Goal: Task Accomplishment & Management: Manage account settings

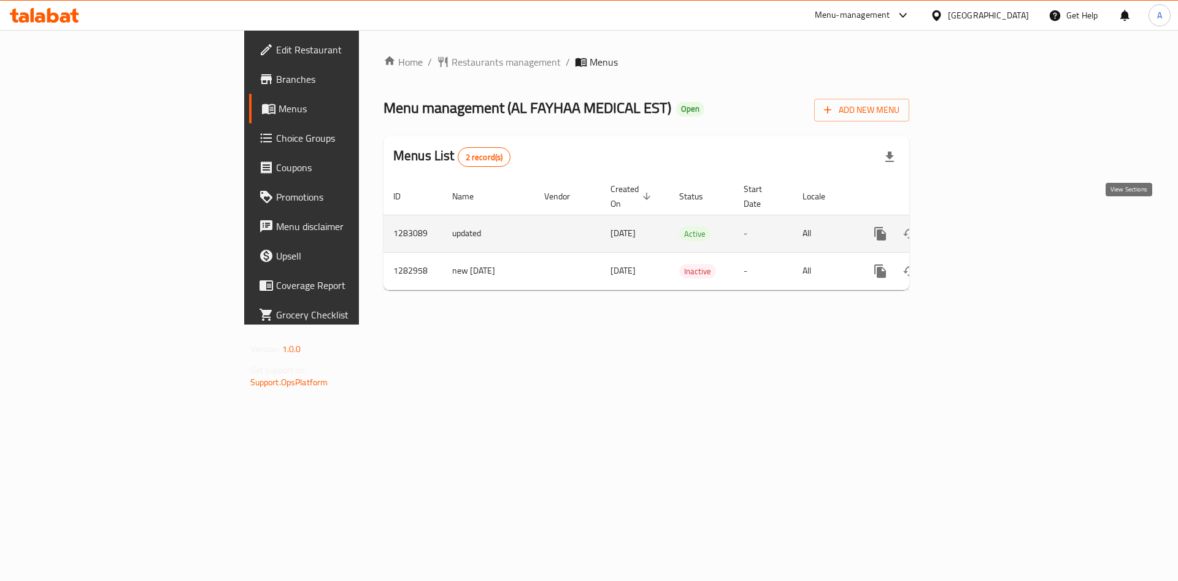
click at [976, 226] on icon "enhanced table" at bounding box center [968, 233] width 15 height 15
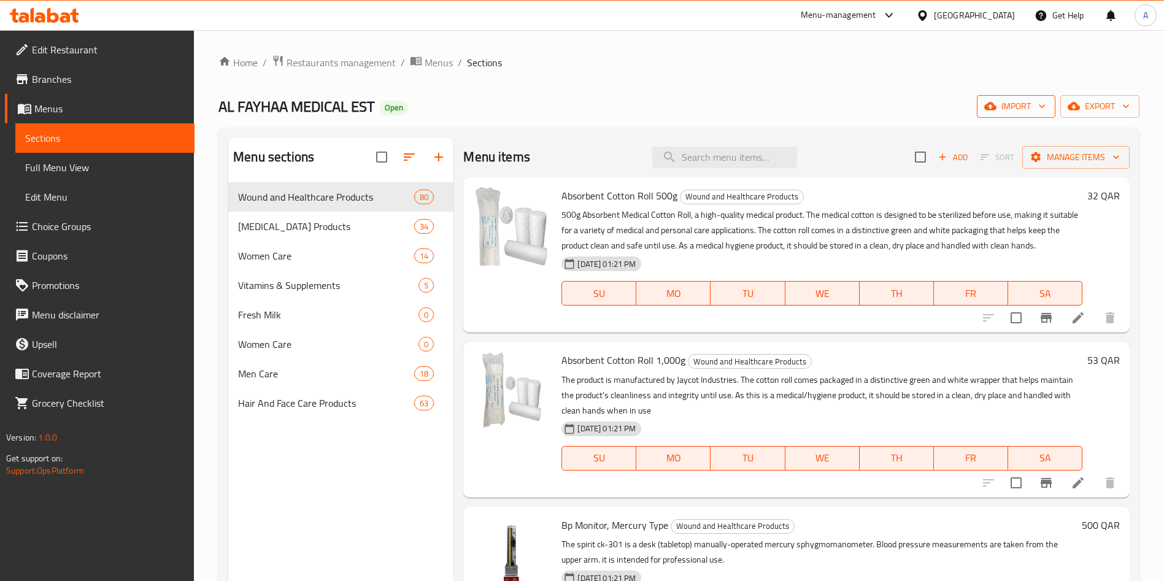
click at [1035, 105] on span "import" at bounding box center [1015, 106] width 59 height 15
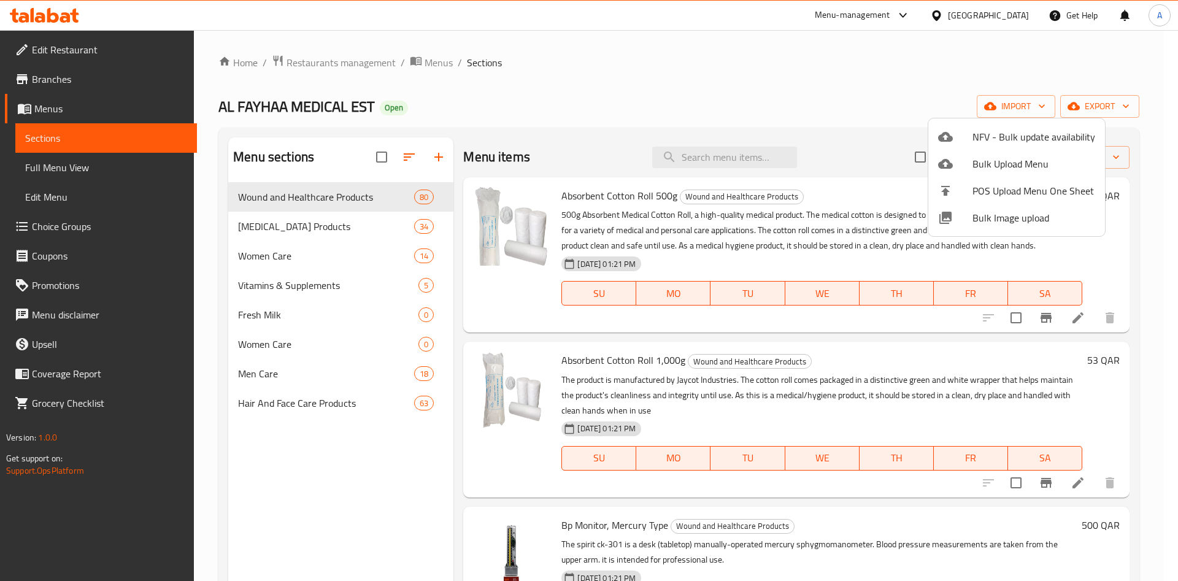
click at [1015, 217] on span "Bulk Image upload" at bounding box center [1033, 217] width 123 height 15
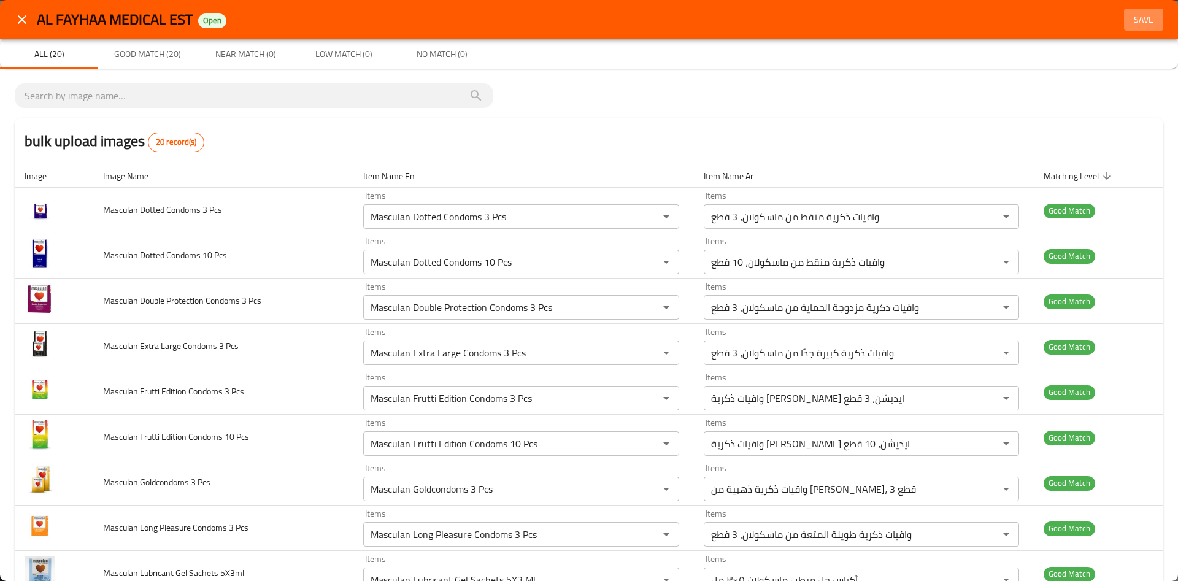
click at [1129, 15] on span "Save" at bounding box center [1143, 19] width 29 height 15
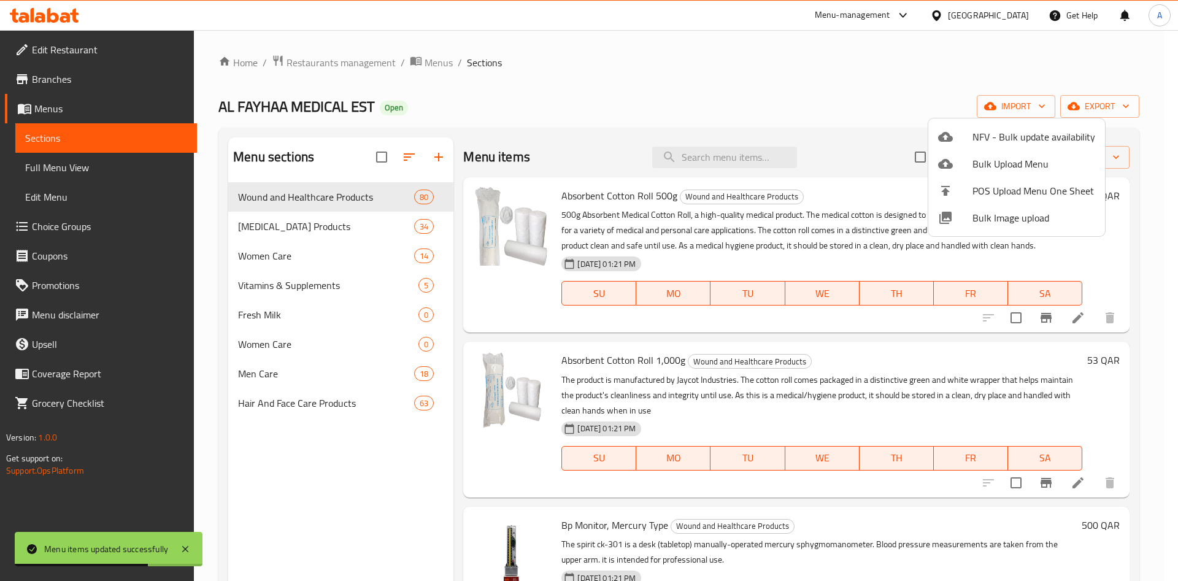
click at [343, 376] on div at bounding box center [589, 290] width 1178 height 581
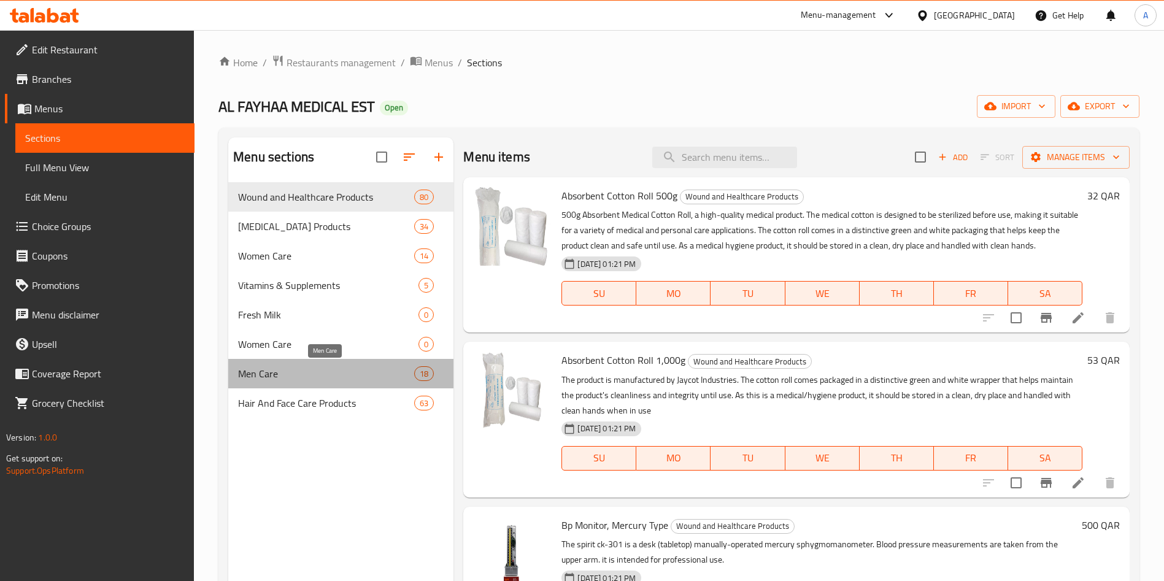
click at [400, 377] on span "Men Care" at bounding box center [326, 373] width 176 height 15
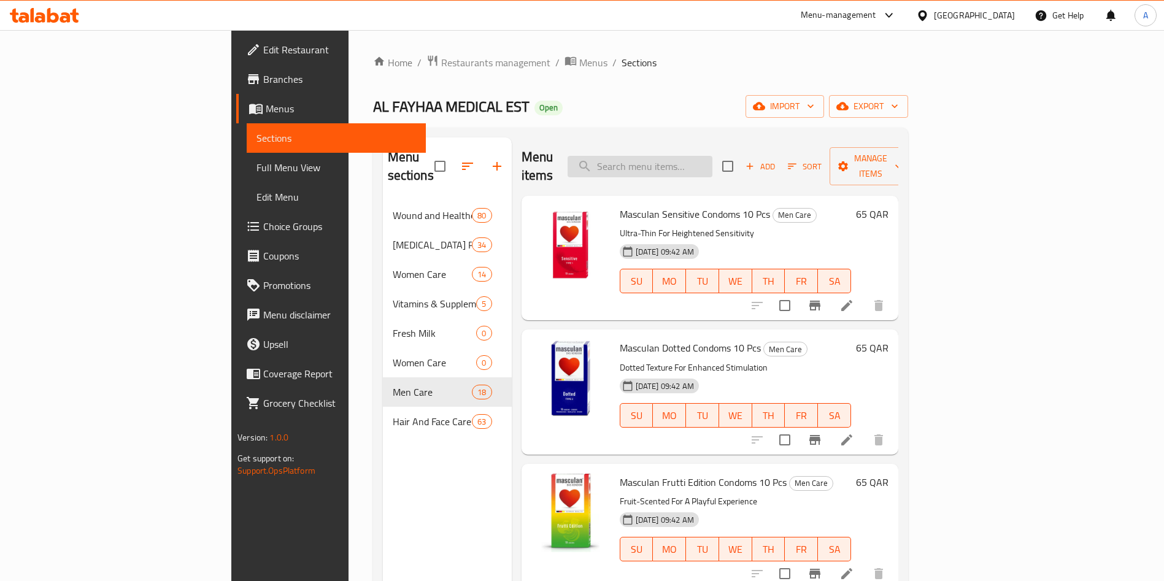
click at [681, 163] on input "search" at bounding box center [639, 166] width 145 height 21
paste input "Recare Pregnancy test cassette"
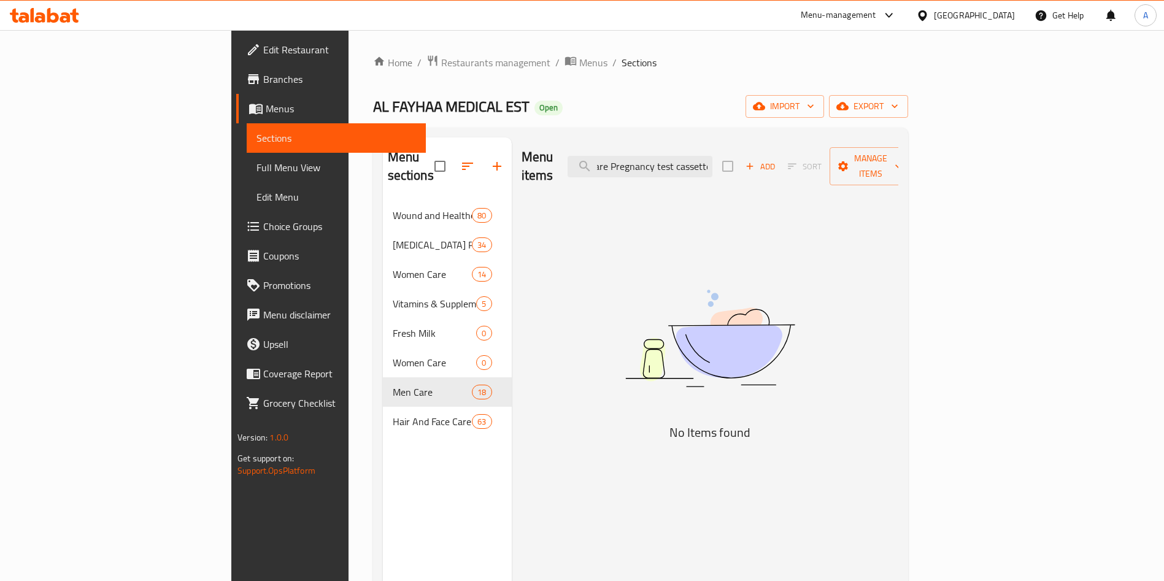
paste input "search"
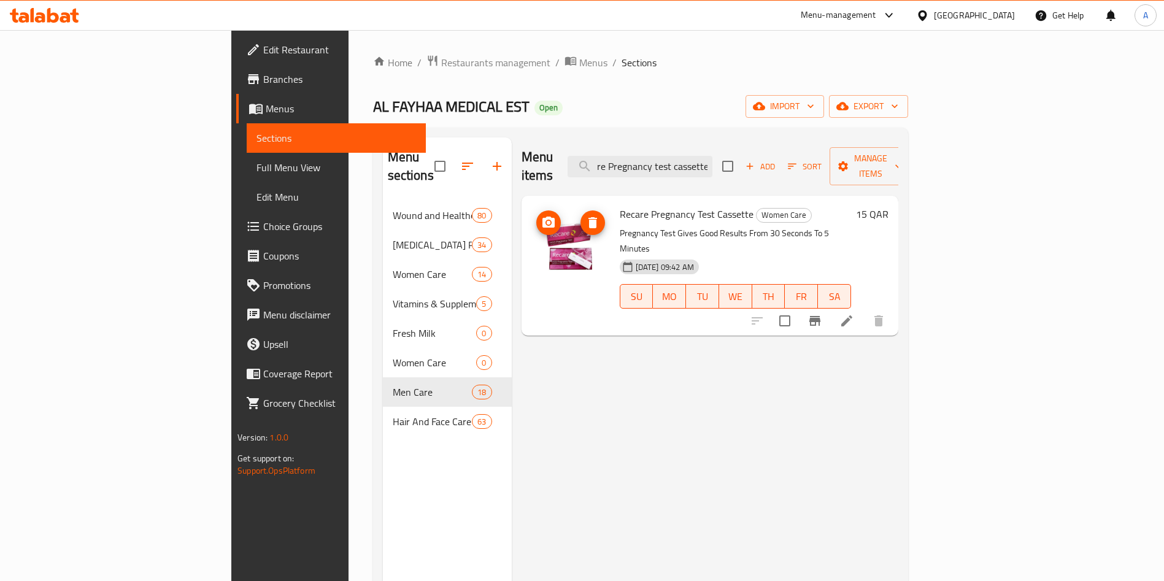
scroll to position [0, 0]
click at [712, 156] on input "Recare Pregnancy test cassette" at bounding box center [639, 166] width 145 height 21
paste input "Midstream Pregnancy Test"
type input "Recare Midstream Pregnancy Test"
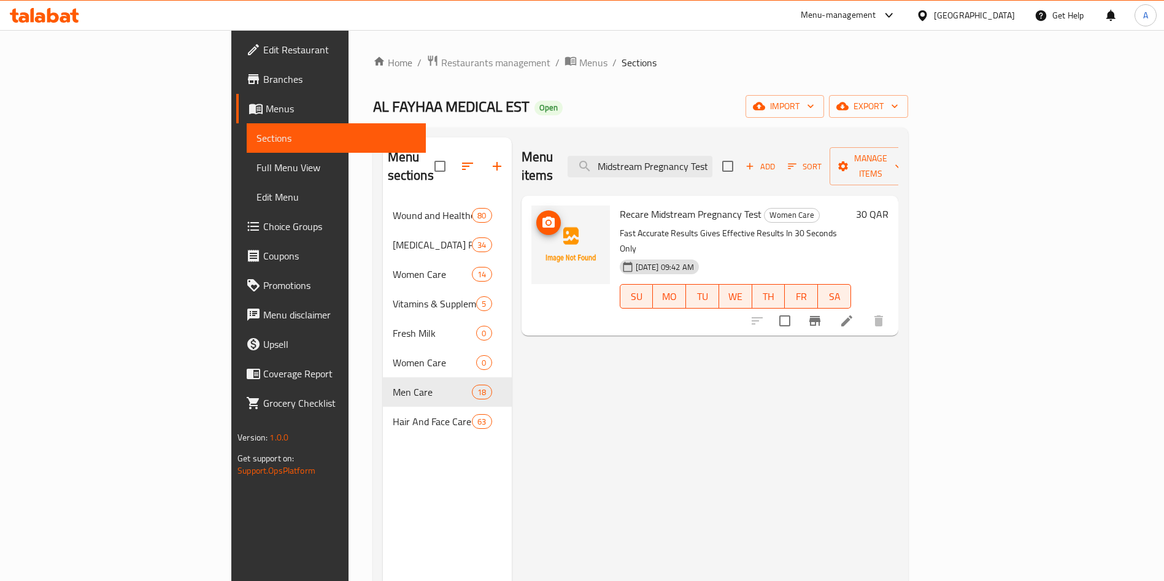
scroll to position [0, 0]
click at [546, 221] on circle "upload picture" at bounding box center [548, 223] width 4 height 4
click at [542, 217] on icon "upload picture" at bounding box center [548, 222] width 12 height 11
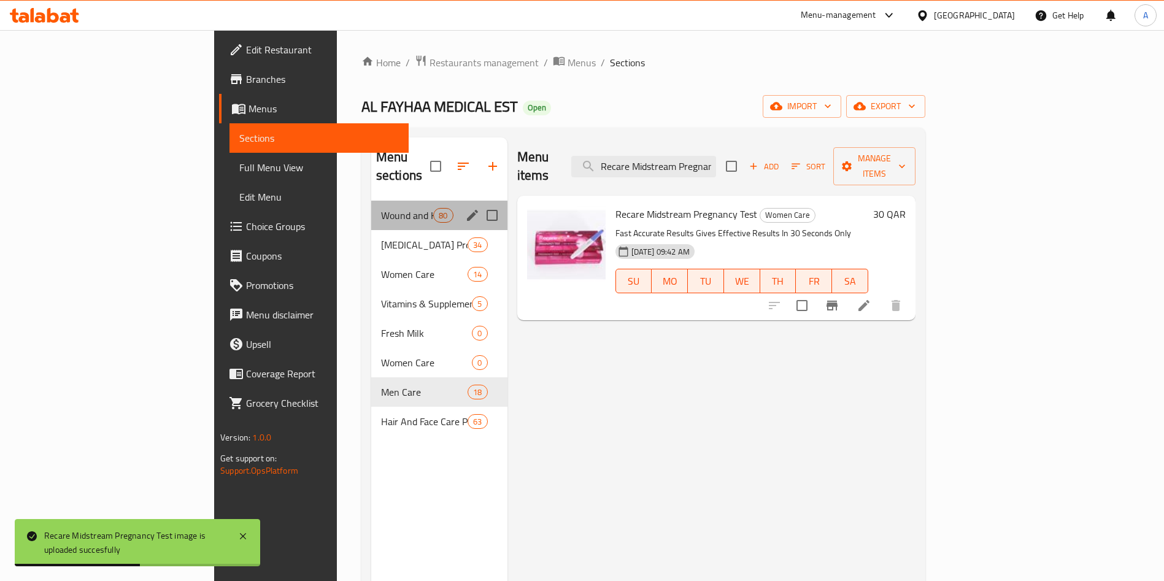
click at [371, 201] on div "Wound and Healthcare Products 80" at bounding box center [439, 215] width 136 height 29
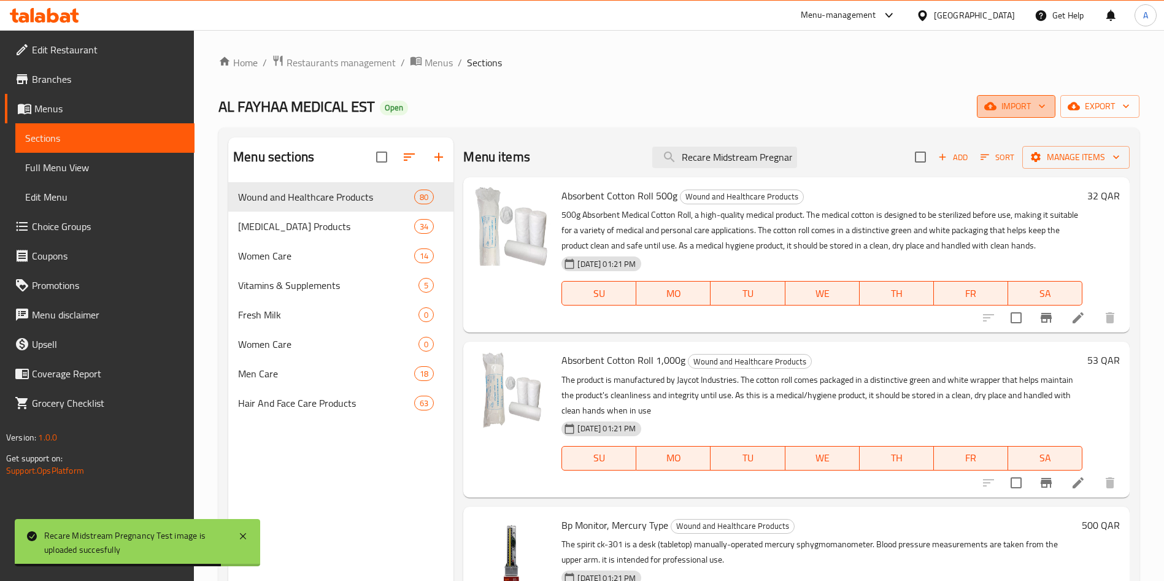
click at [1016, 115] on button "import" at bounding box center [1015, 106] width 79 height 23
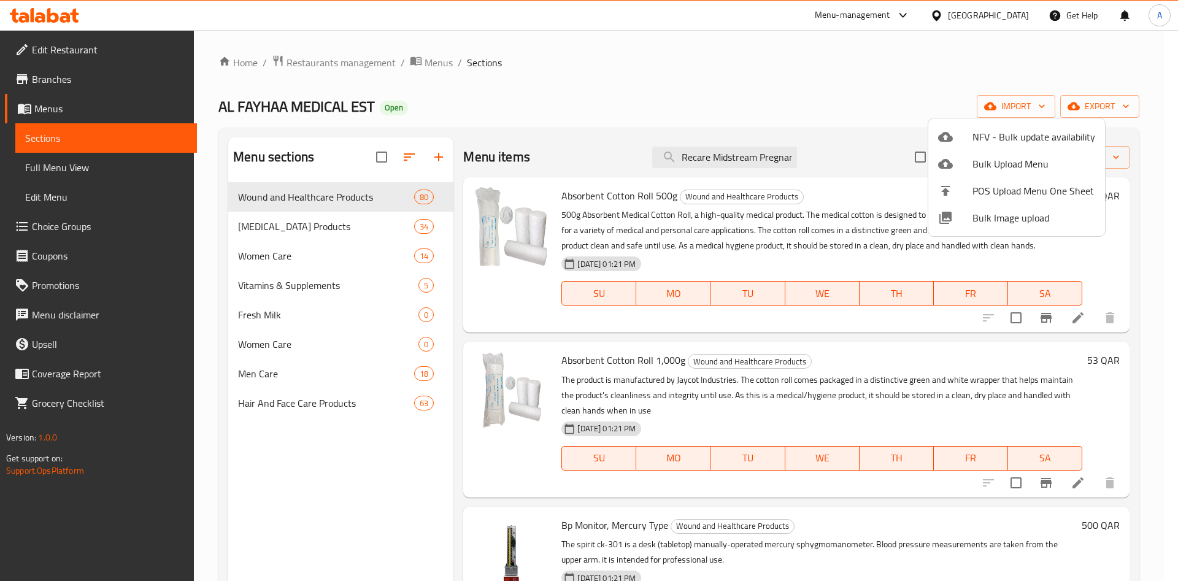
click at [985, 212] on span "Bulk Image upload" at bounding box center [1033, 217] width 123 height 15
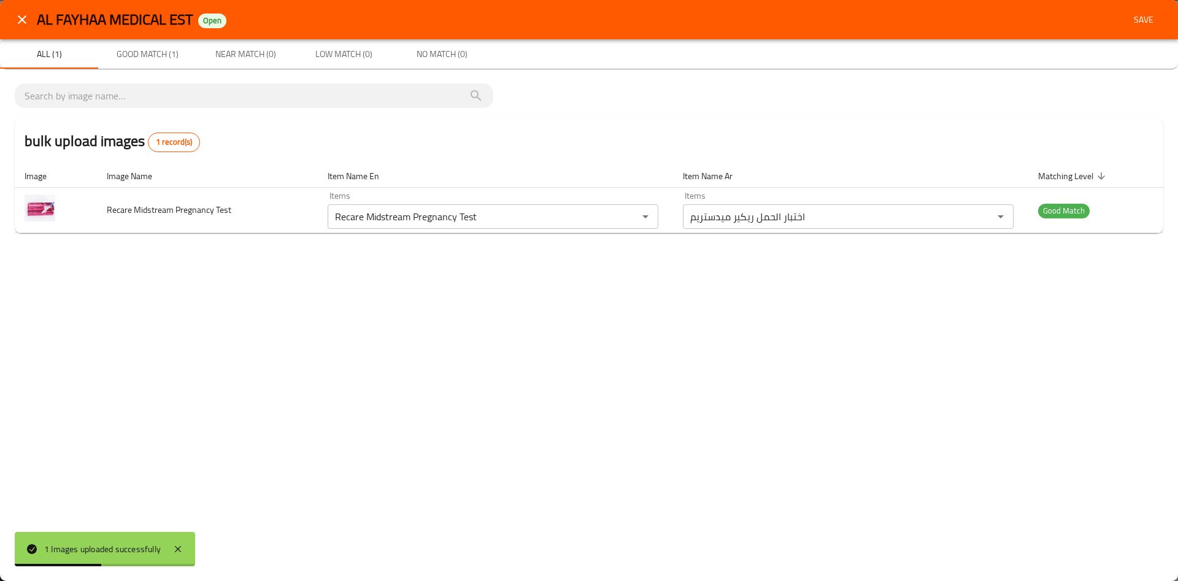
click at [1148, 18] on span "Save" at bounding box center [1143, 19] width 29 height 15
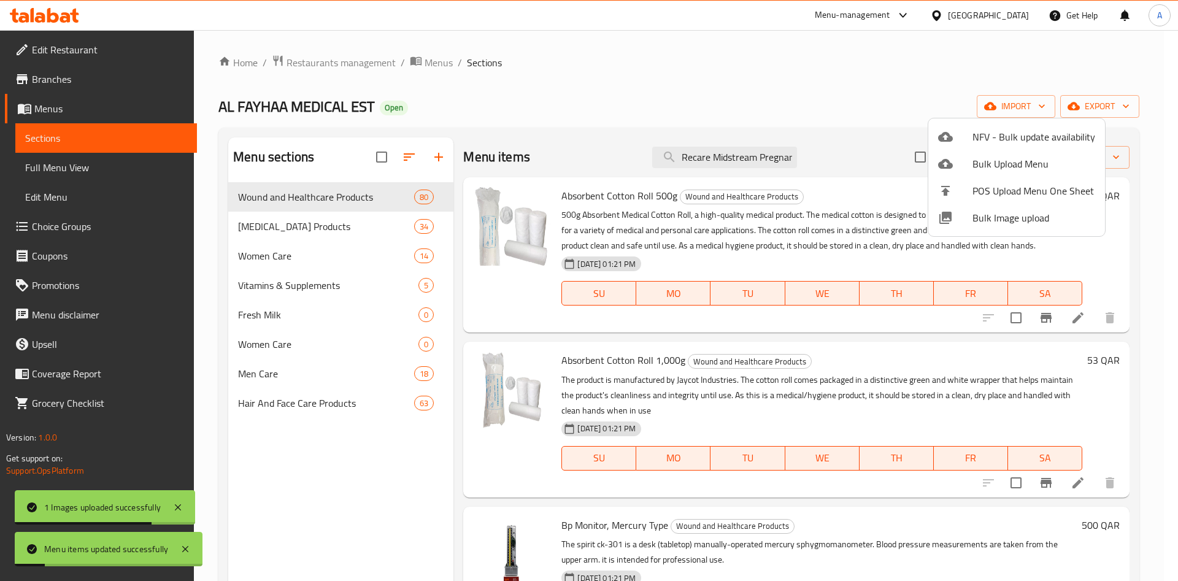
click at [289, 220] on div at bounding box center [589, 290] width 1178 height 581
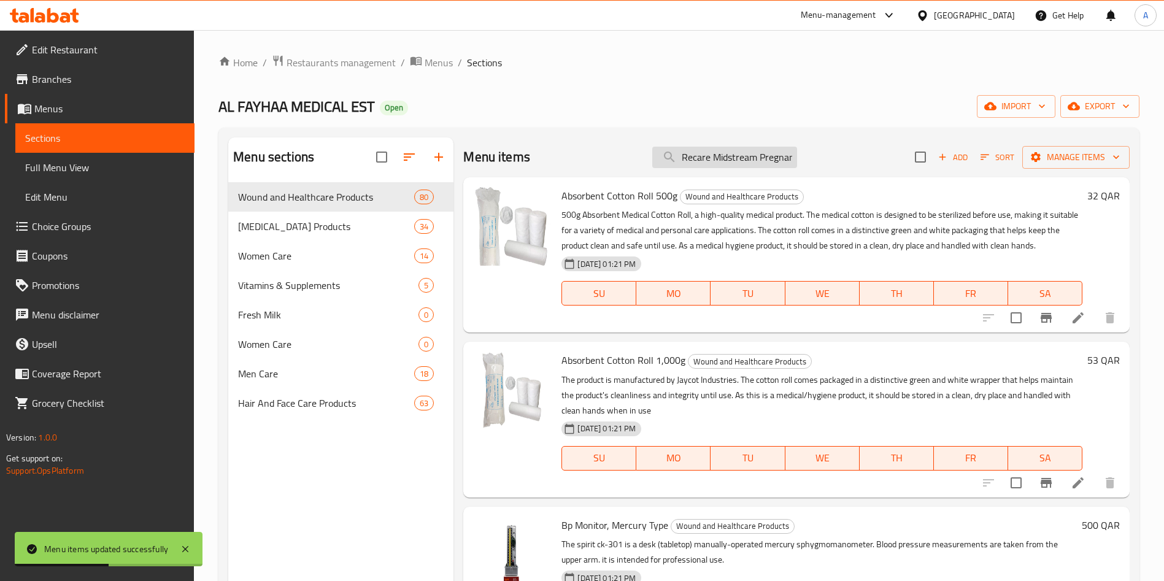
click at [743, 156] on input "Recare Midstream Pregnancy Test" at bounding box center [724, 157] width 145 height 21
paste input "Pregnancy test cassette"
type input "Recare Pregnancy test cassette"
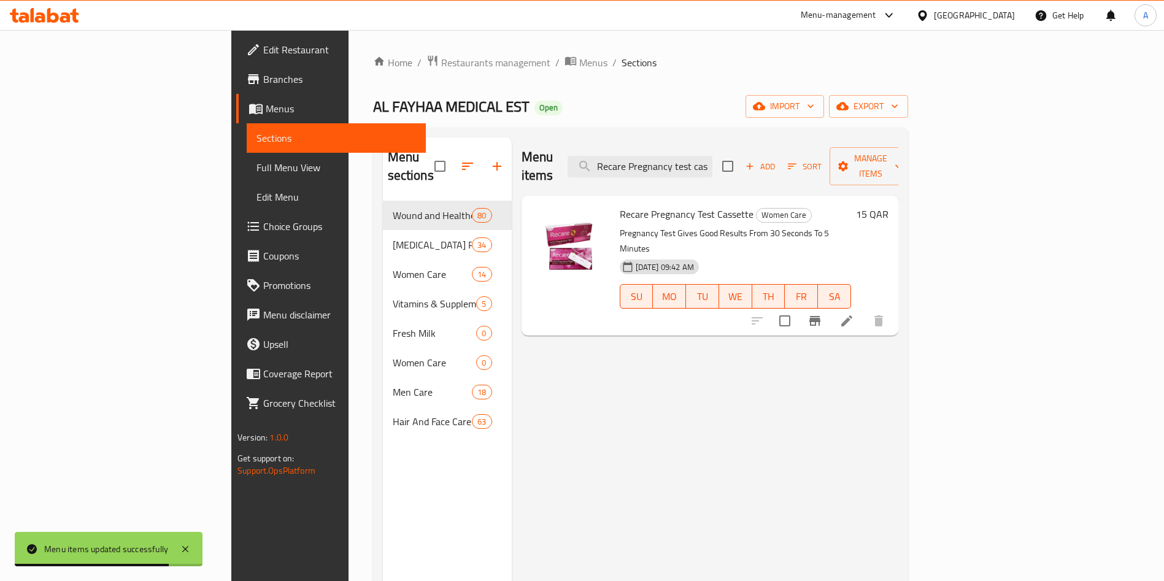
drag, startPoint x: 648, startPoint y: 173, endPoint x: 516, endPoint y: 176, distance: 131.9
click at [516, 177] on div "Menu items Recare Pregnancy test cassette Add Sort Manage items Recare Pregnanc…" at bounding box center [705, 427] width 386 height 581
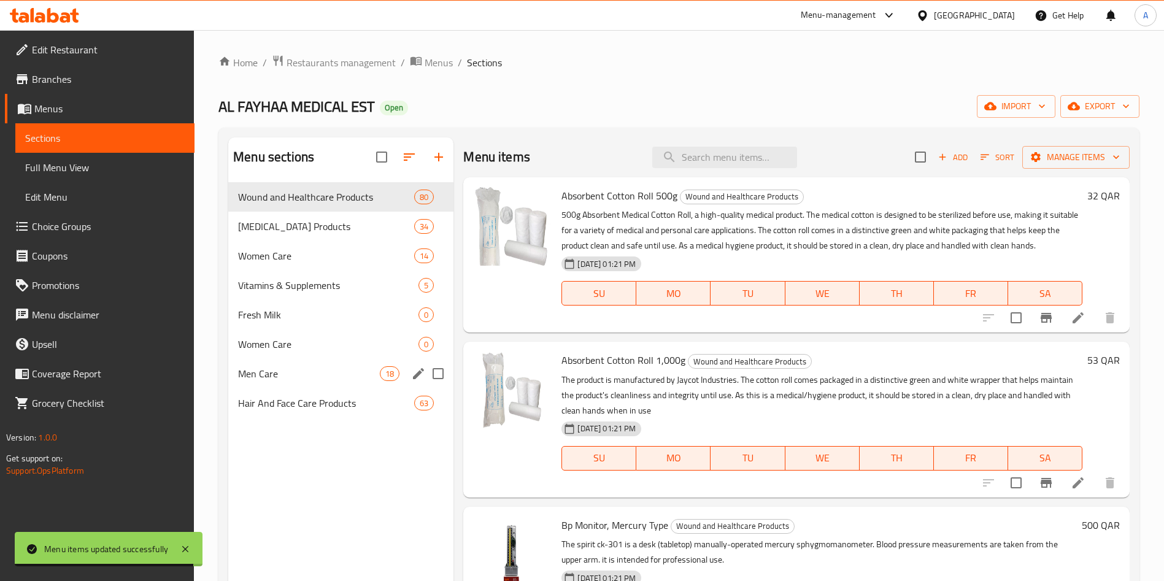
click at [345, 365] on div "Men Care 18" at bounding box center [340, 373] width 225 height 29
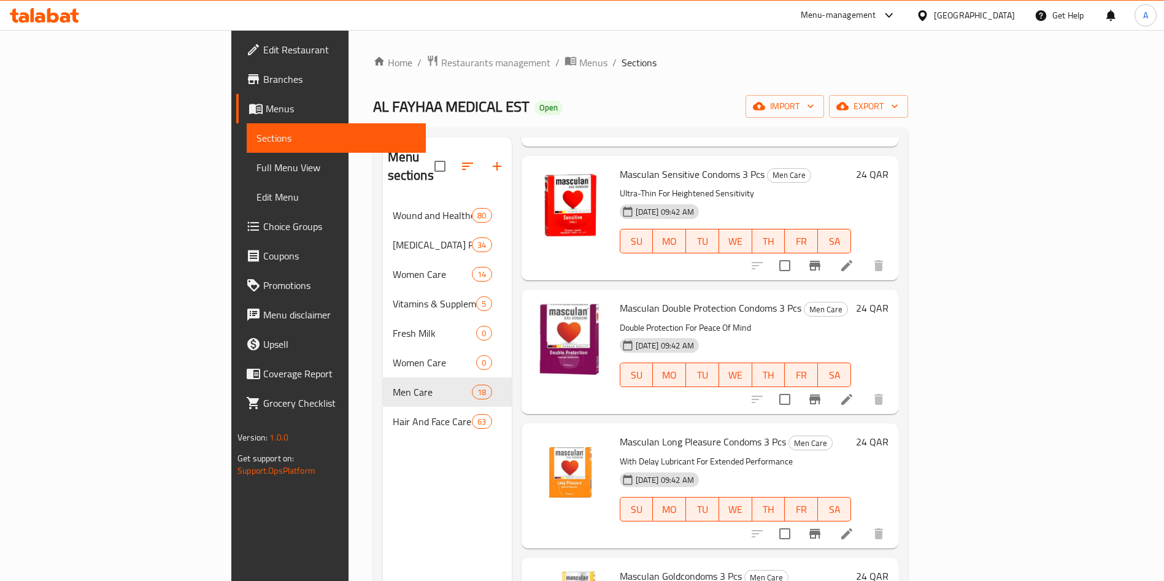
scroll to position [1862, 0]
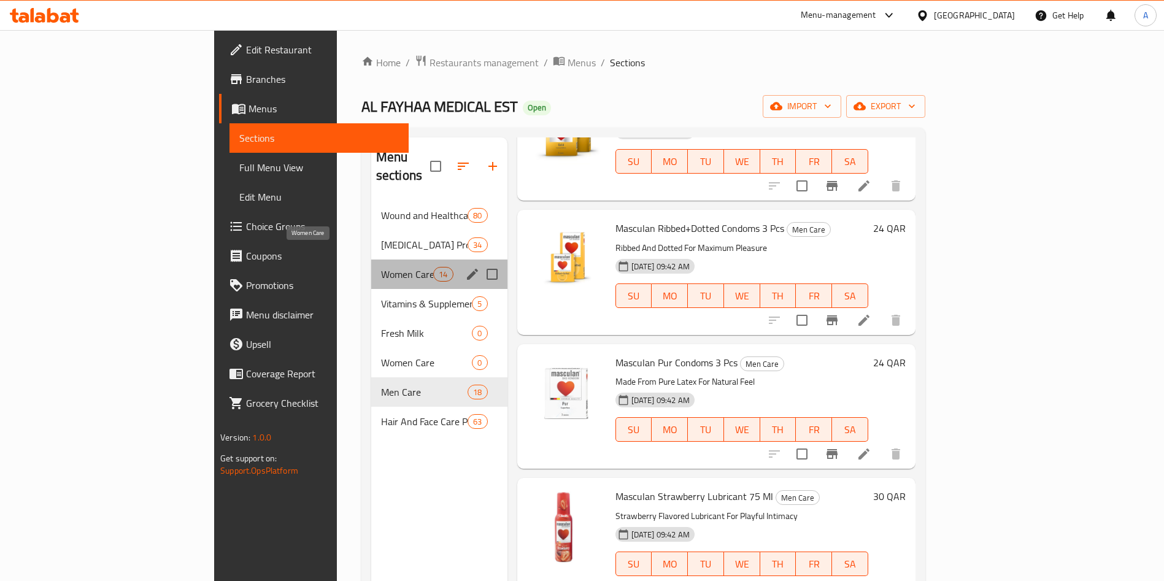
click at [381, 267] on span "Women Care" at bounding box center [407, 274] width 52 height 15
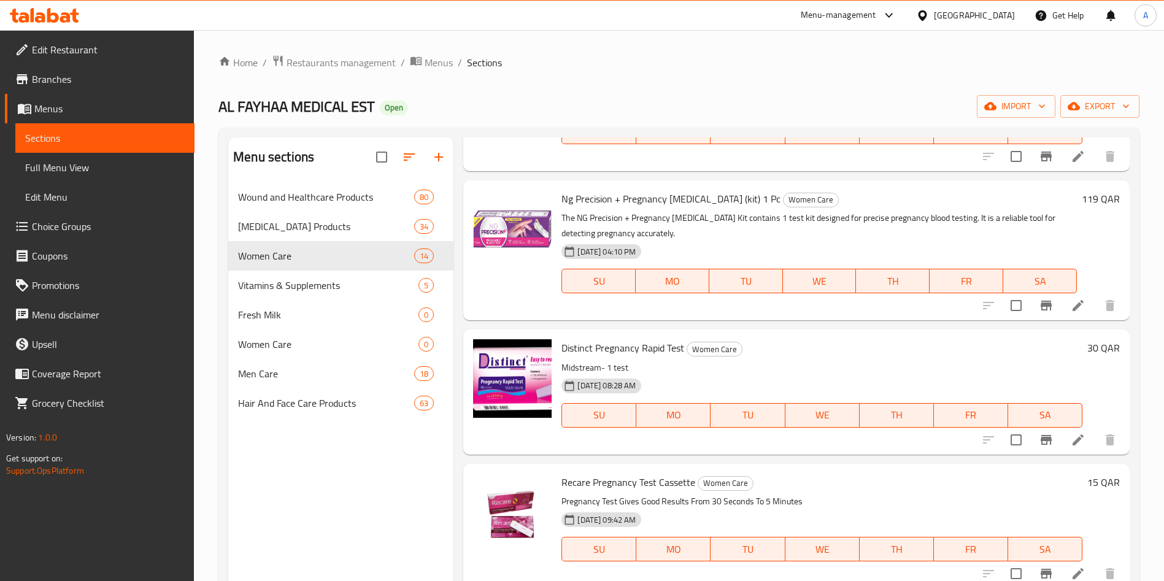
scroll to position [1399, 0]
